Goal: Transaction & Acquisition: Register for event/course

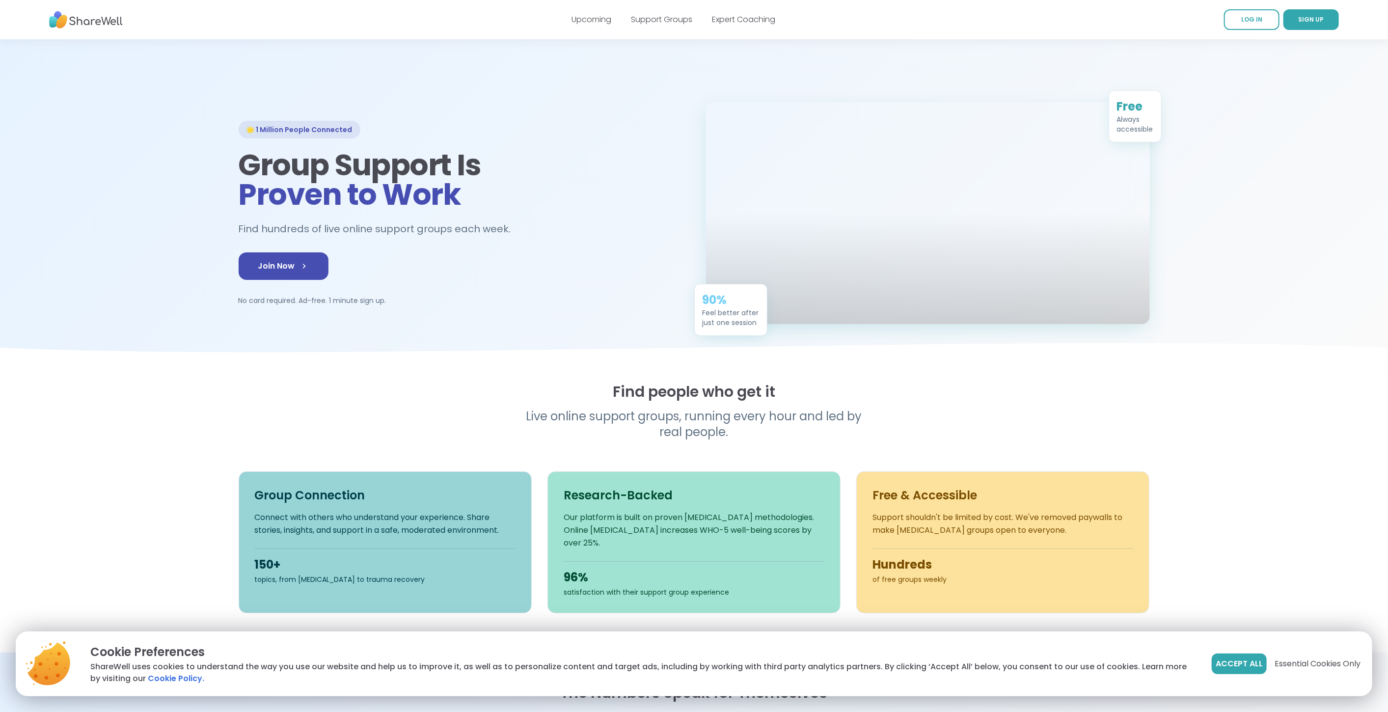
click at [160, 102] on div at bounding box center [694, 201] width 1388 height 324
click at [273, 272] on span "Join Now" at bounding box center [283, 266] width 51 height 12
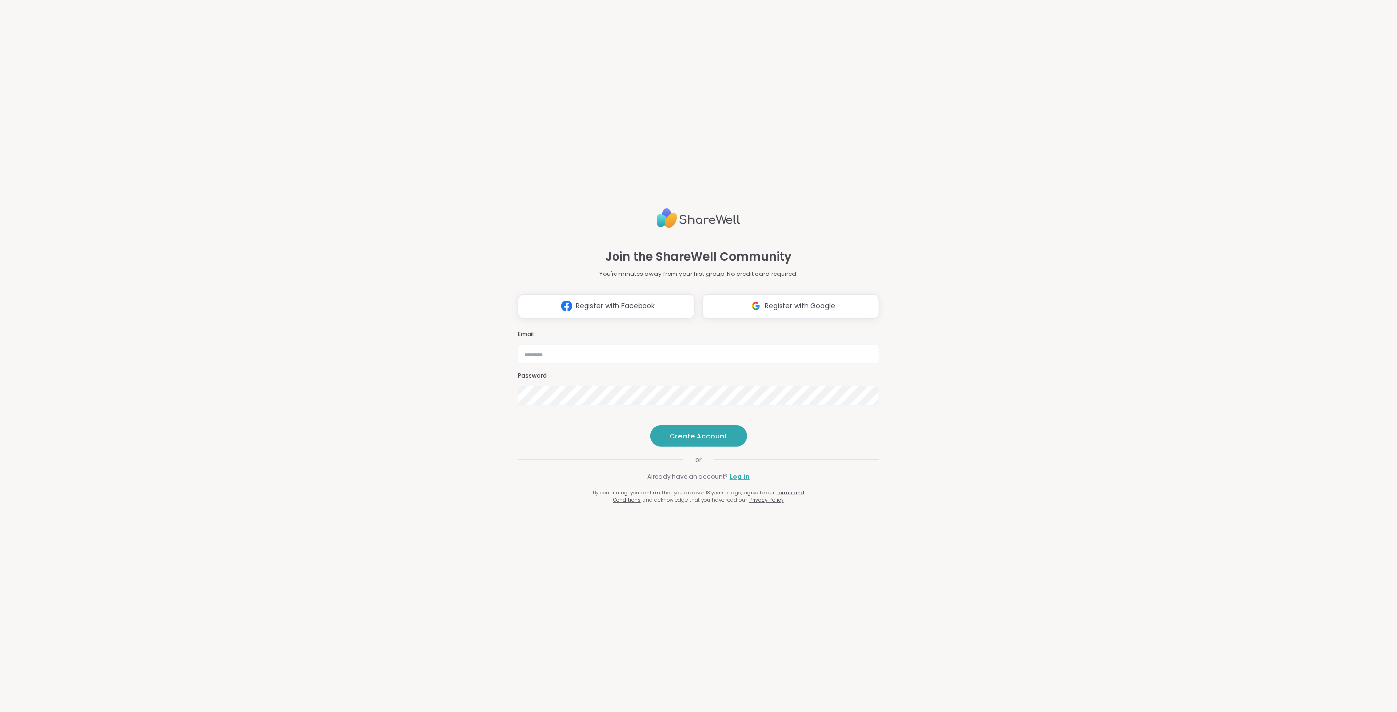
drag, startPoint x: 317, startPoint y: 186, endPoint x: 310, endPoint y: 188, distance: 6.6
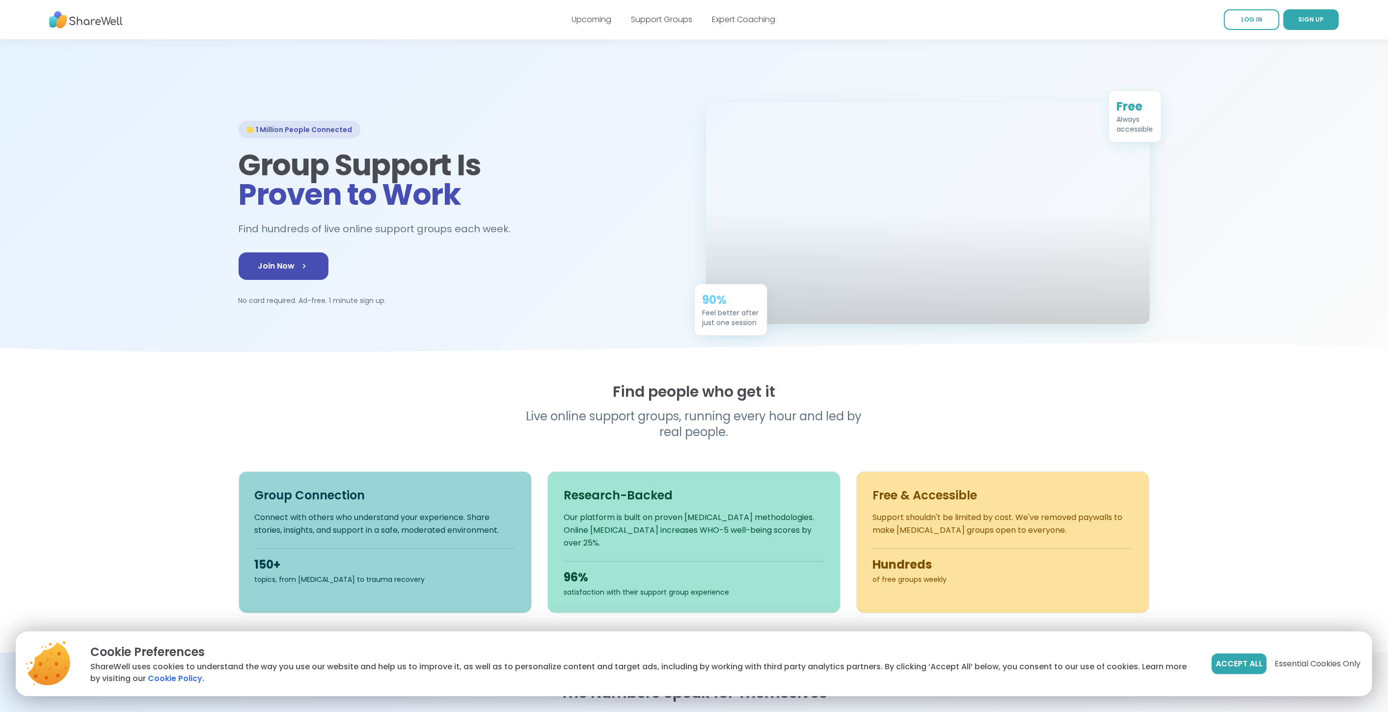
drag, startPoint x: 0, startPoint y: 0, endPoint x: 327, endPoint y: 148, distance: 359.1
click at [326, 138] on div "🌟 1 Million People Connected" at bounding box center [300, 130] width 122 height 18
click at [461, 176] on h1 "Group Support Is Proven to Work" at bounding box center [461, 179] width 444 height 59
